Goal: Find specific page/section: Find specific page/section

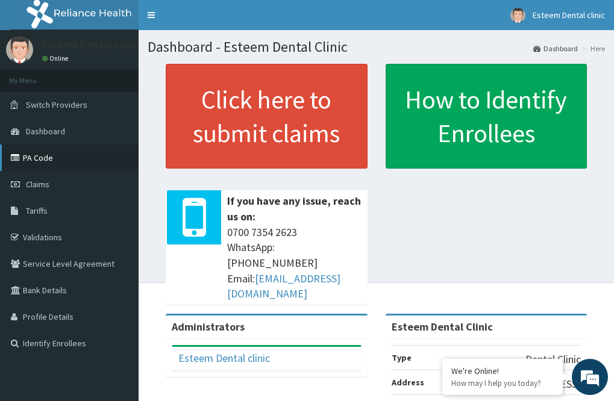
click at [46, 157] on link "PA Code" at bounding box center [69, 158] width 139 height 27
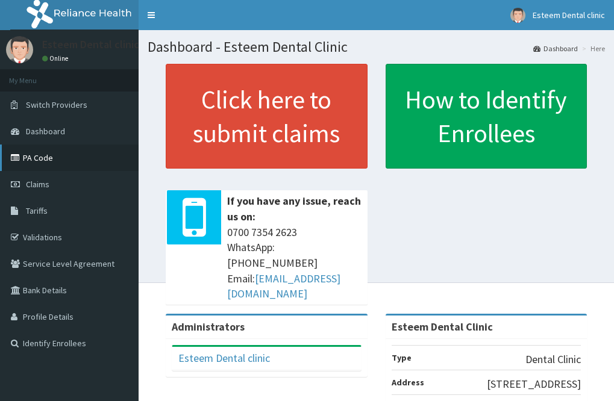
click at [39, 160] on link "PA Code" at bounding box center [69, 158] width 139 height 27
